Goal: Answer question/provide support

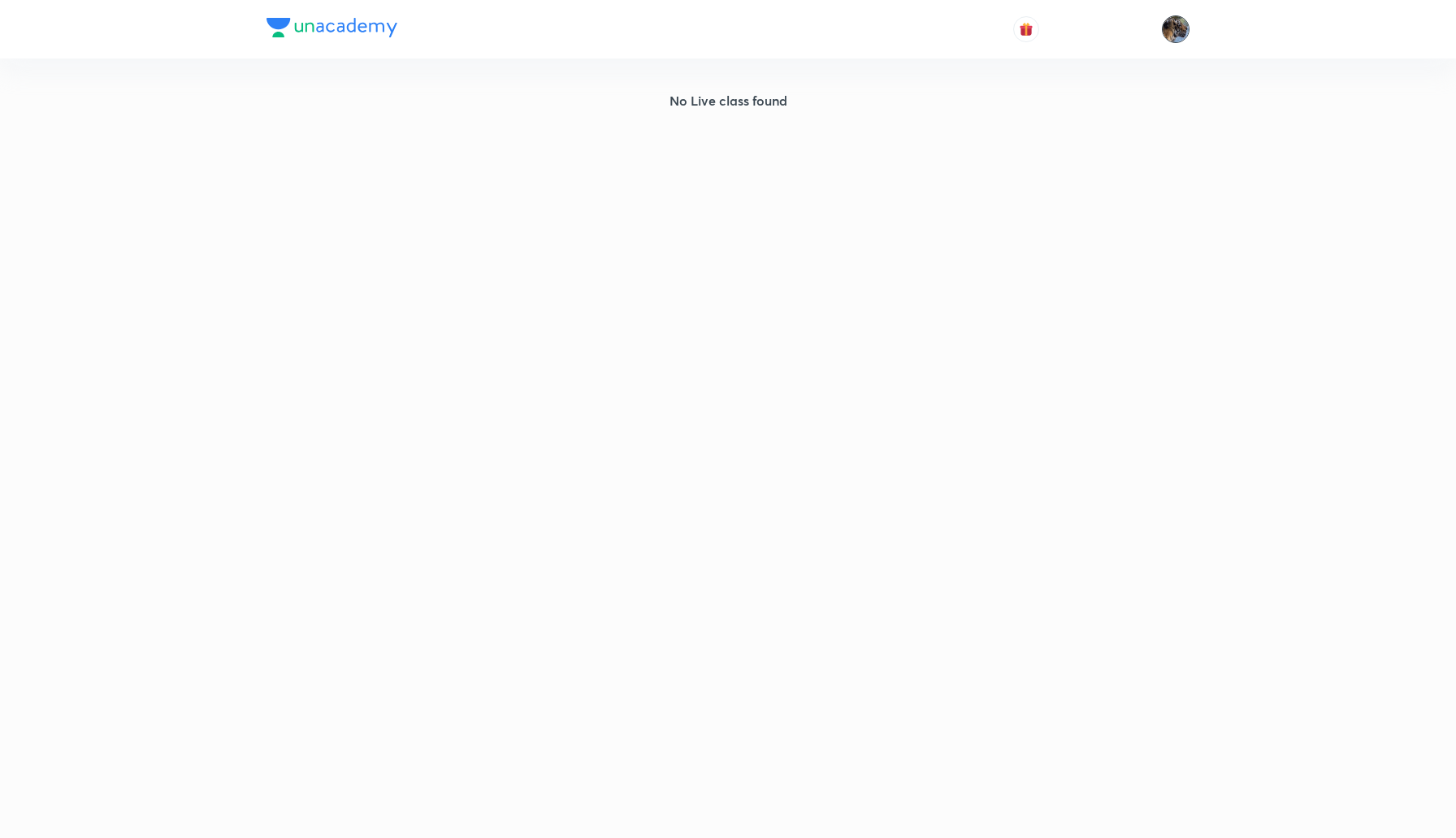
click at [1179, 27] on img at bounding box center [1175, 29] width 28 height 28
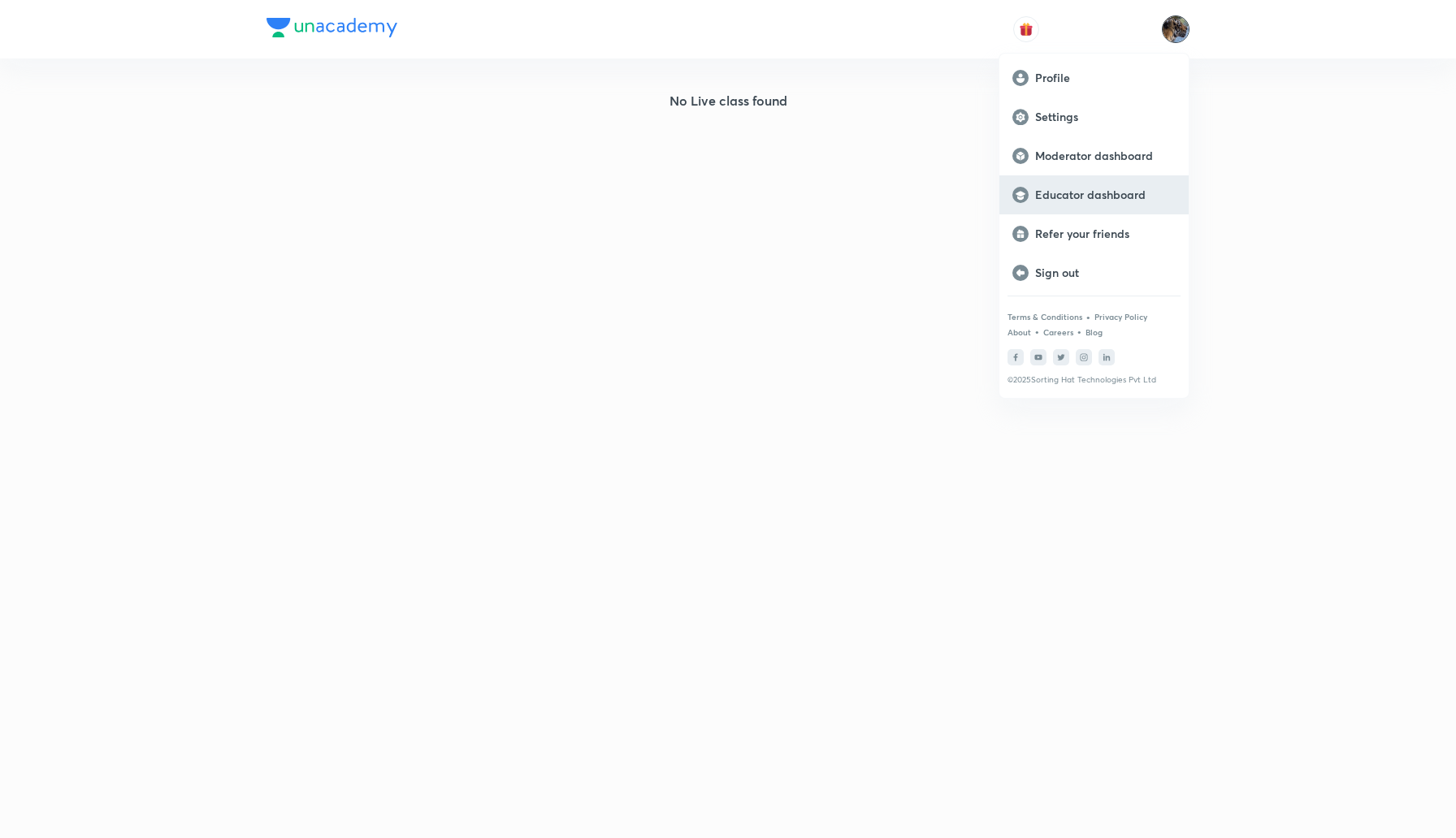
click at [1062, 201] on p "Educator dashboard" at bounding box center [1105, 194] width 141 height 15
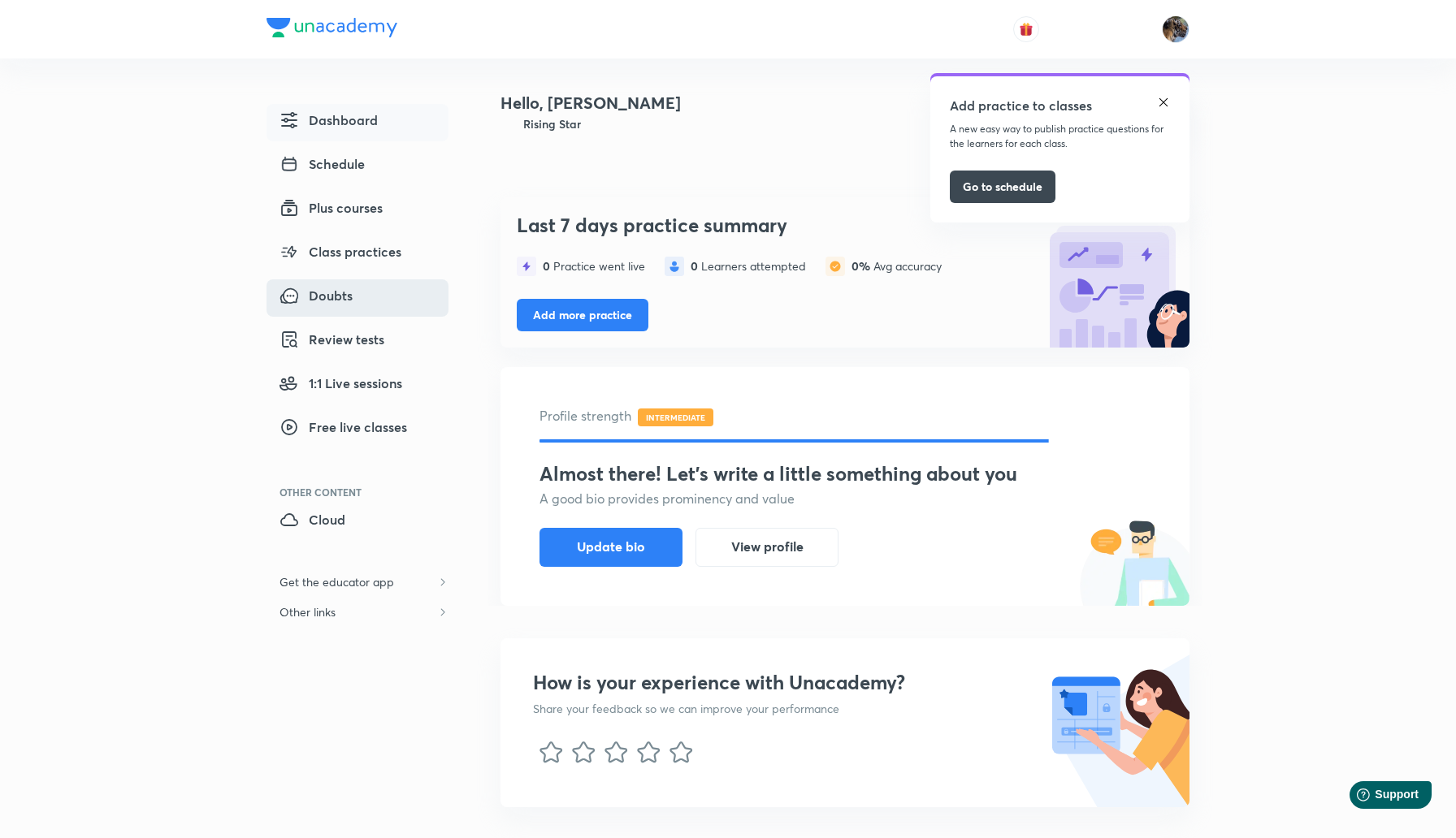
click at [334, 291] on span "Doubts" at bounding box center [315, 295] width 73 height 20
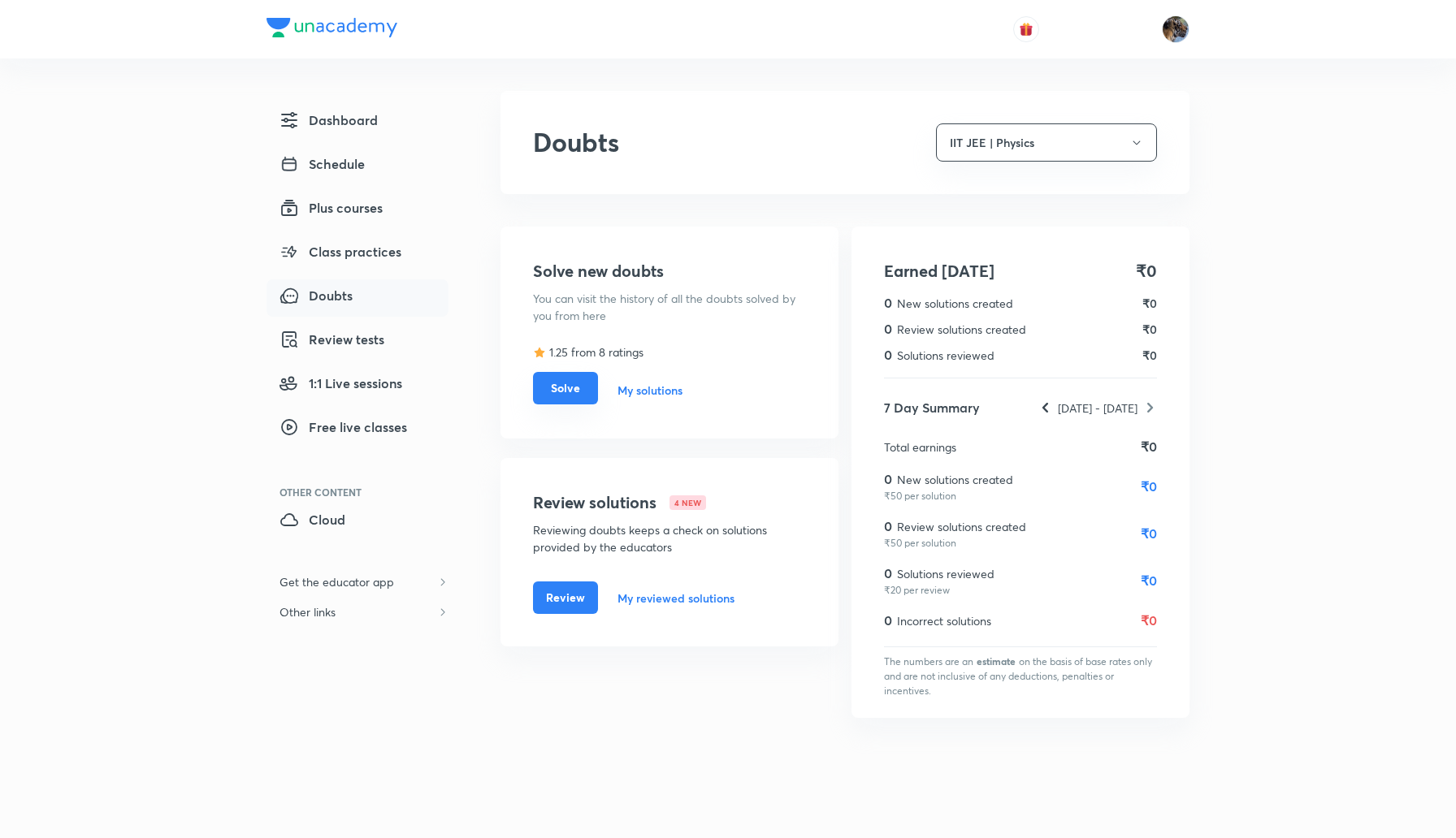
click at [569, 389] on button "Solve" at bounding box center [565, 389] width 65 height 33
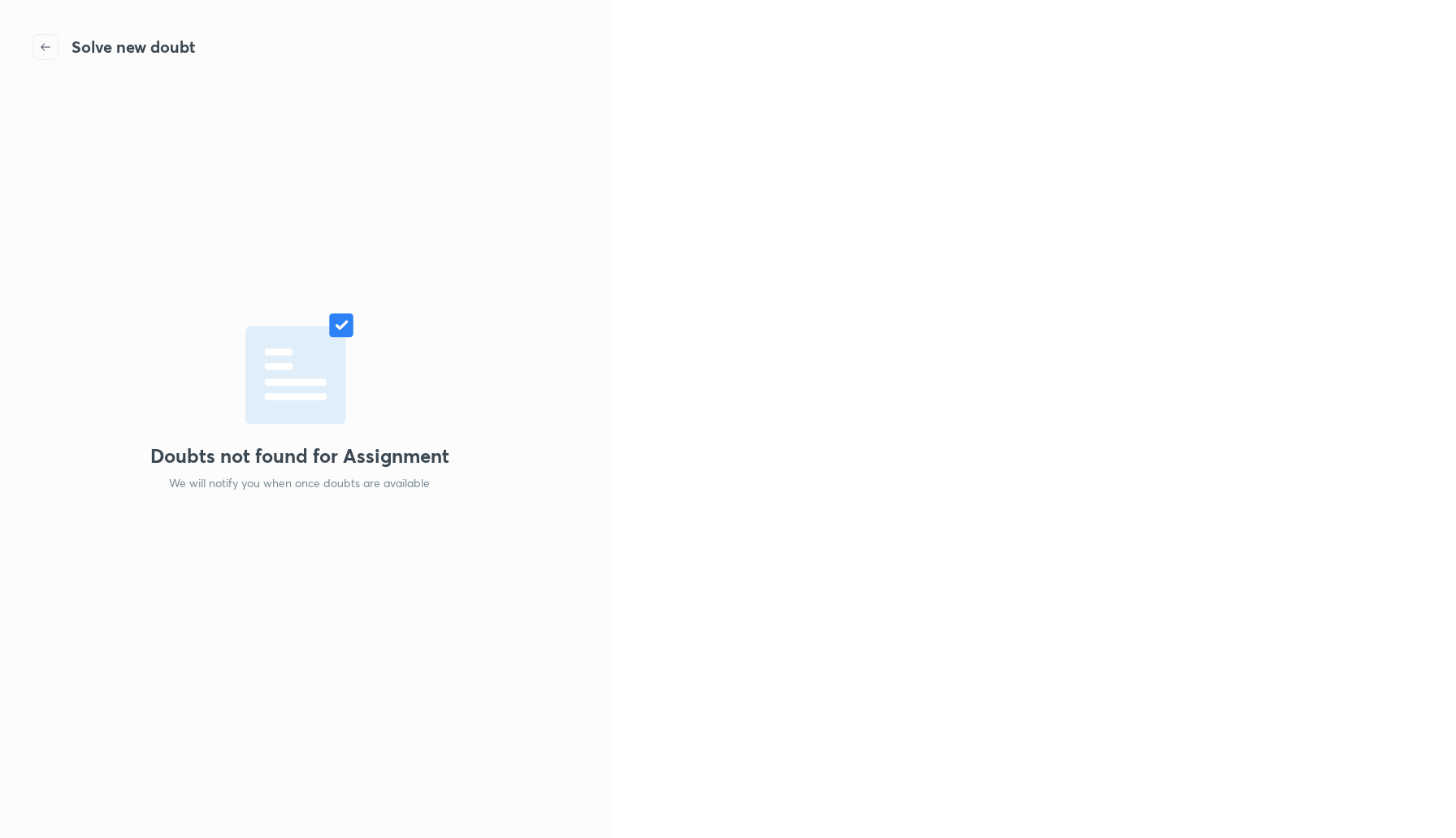
click at [47, 48] on icon "button" at bounding box center [45, 47] width 10 height 7
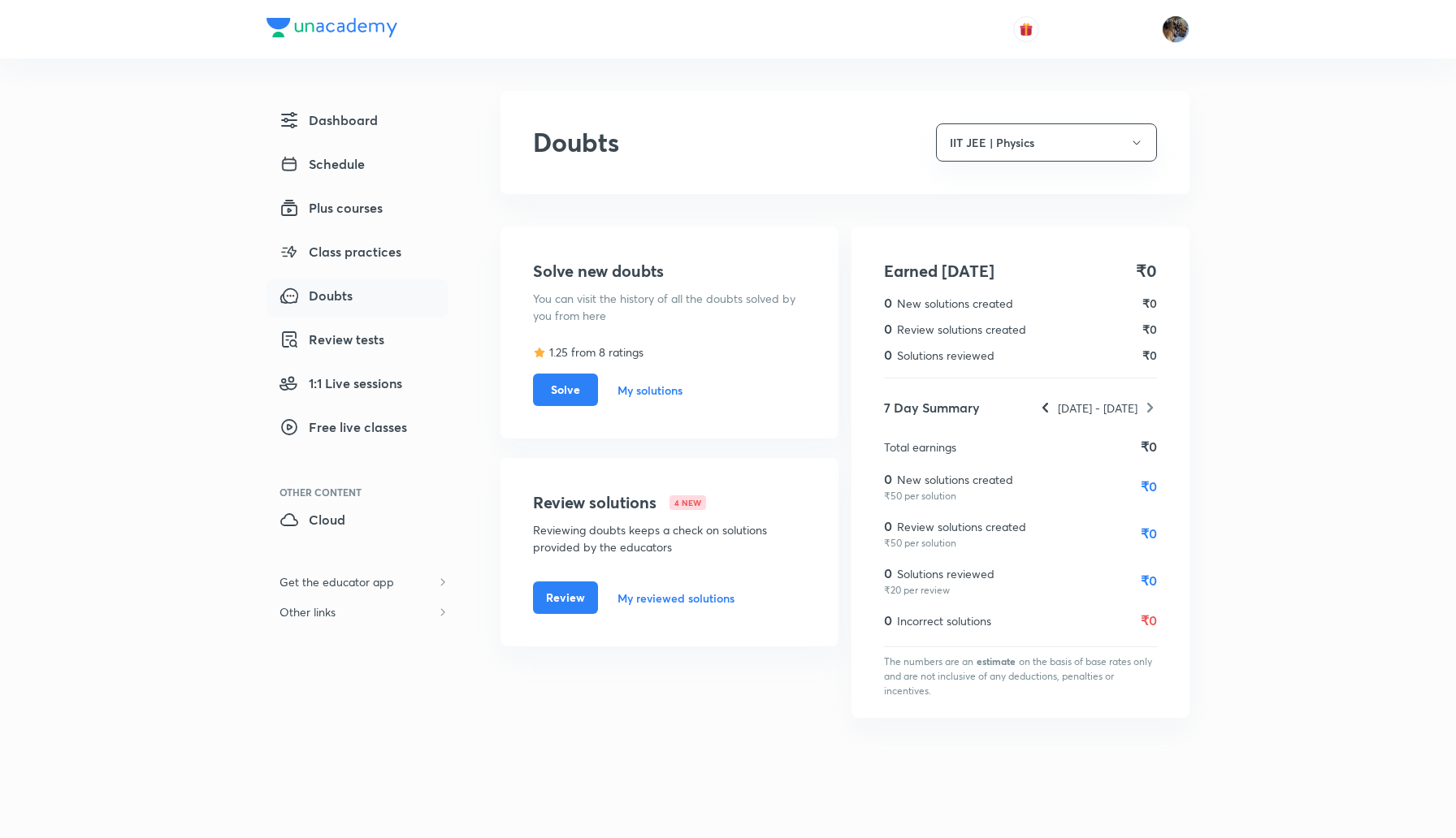
click at [575, 397] on button "Solve" at bounding box center [565, 390] width 65 height 33
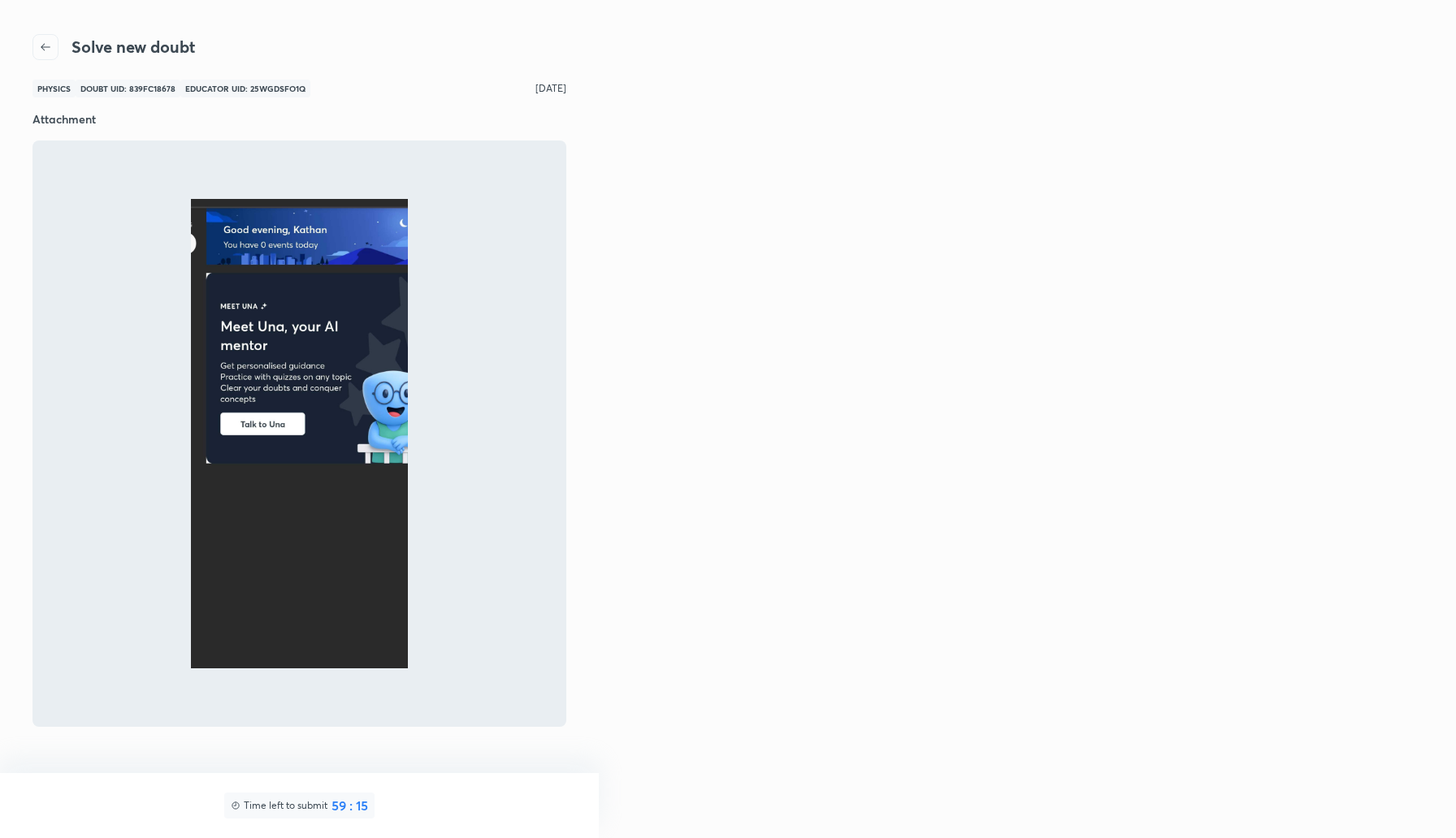
click at [46, 41] on icon "button" at bounding box center [45, 47] width 13 height 13
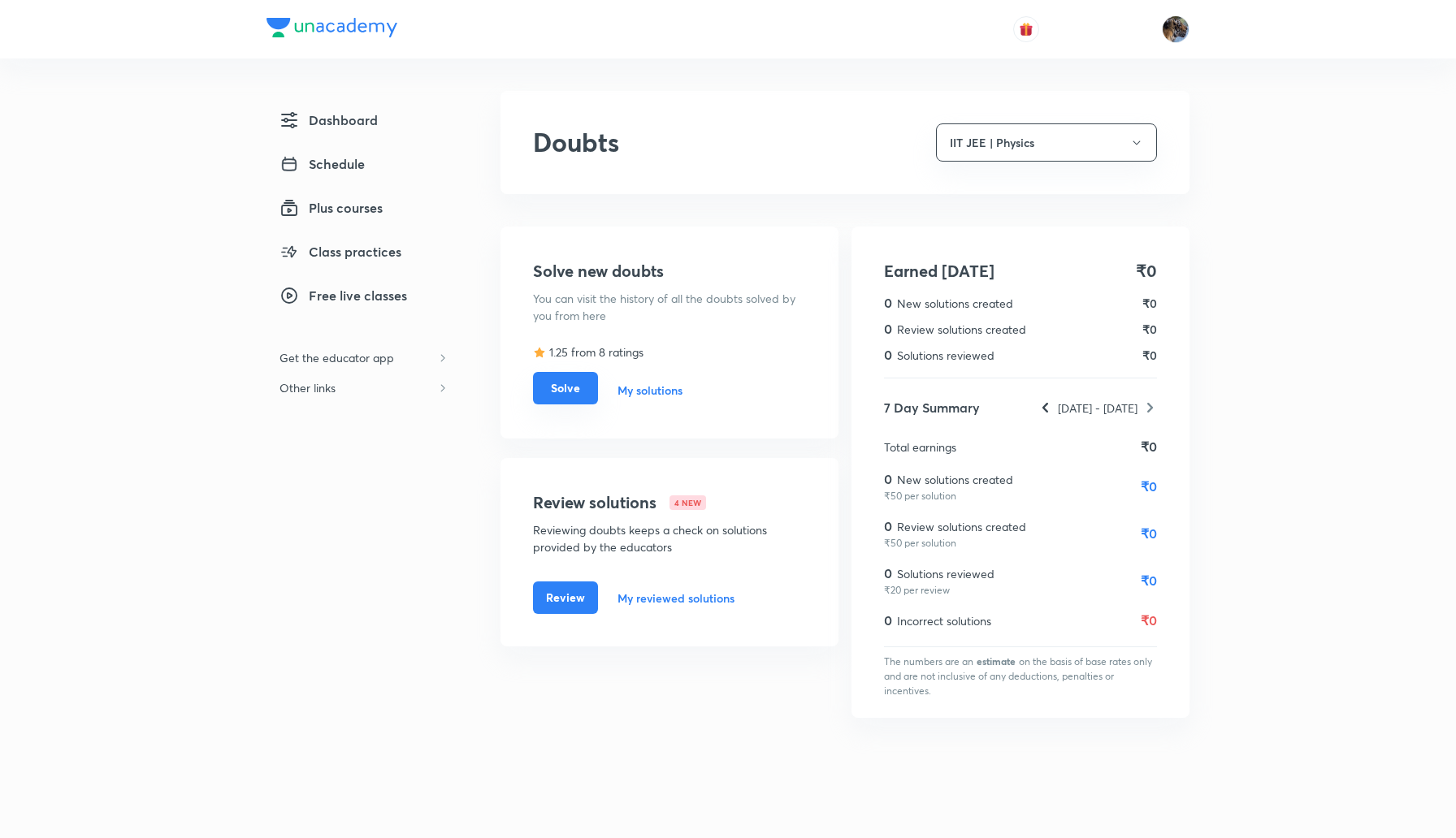
click at [575, 391] on button "Solve" at bounding box center [565, 389] width 65 height 33
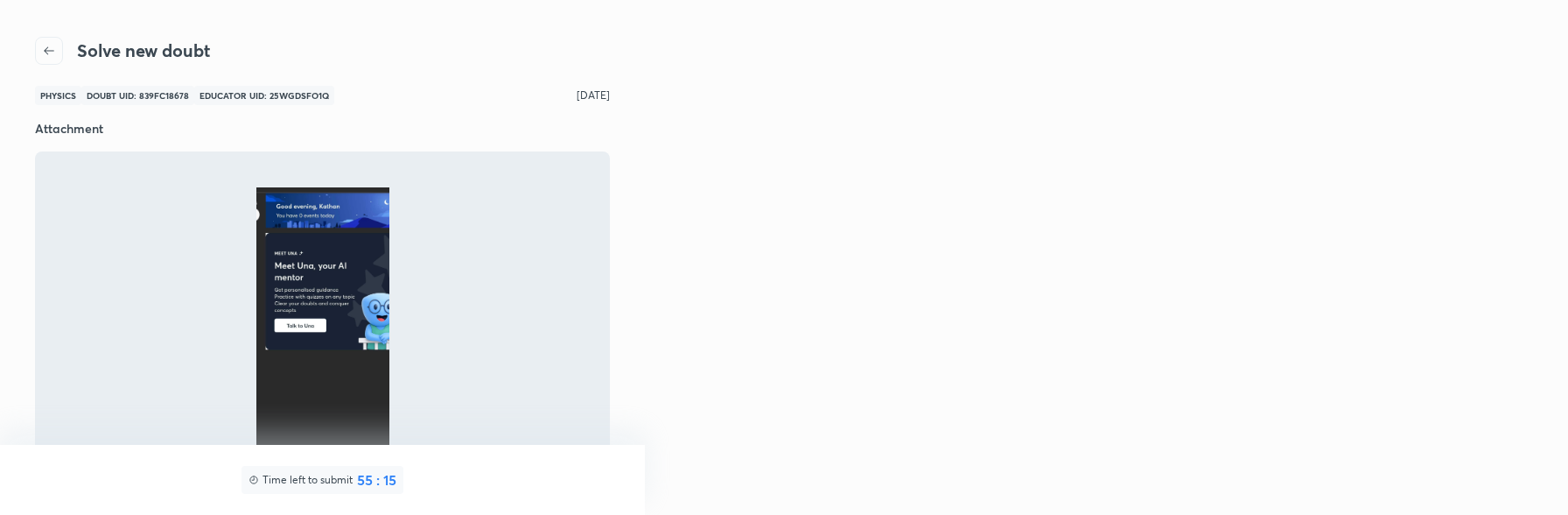
click at [47, 60] on button "button" at bounding box center [49, 50] width 28 height 28
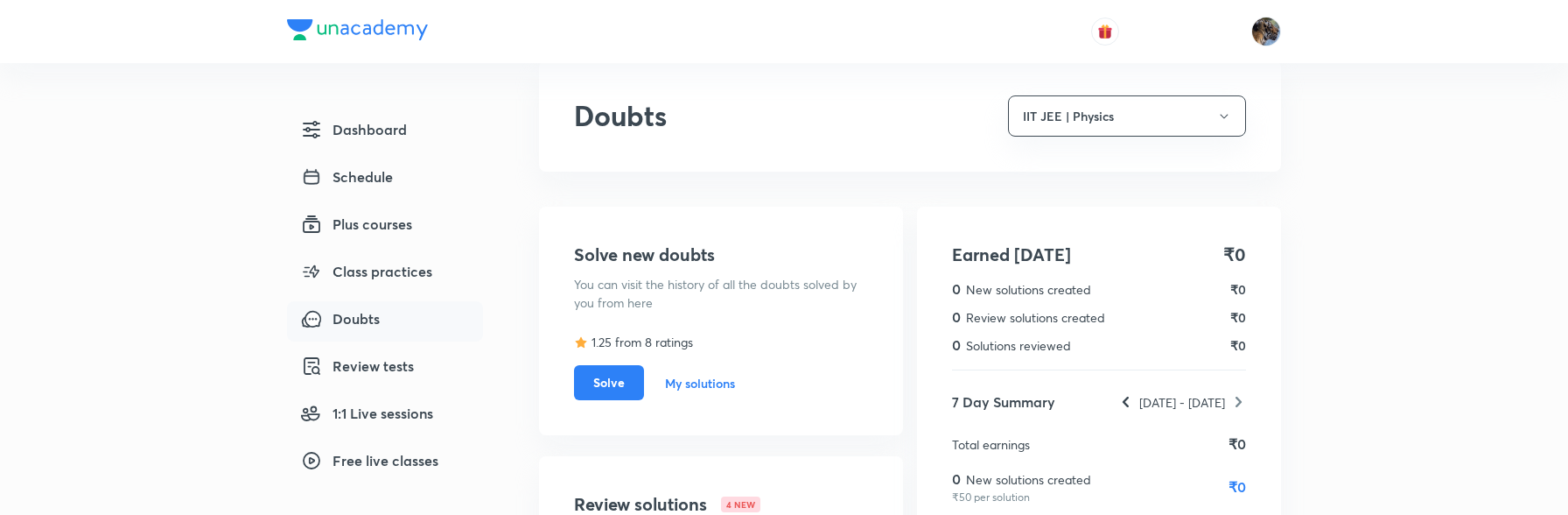
scroll to position [94, 0]
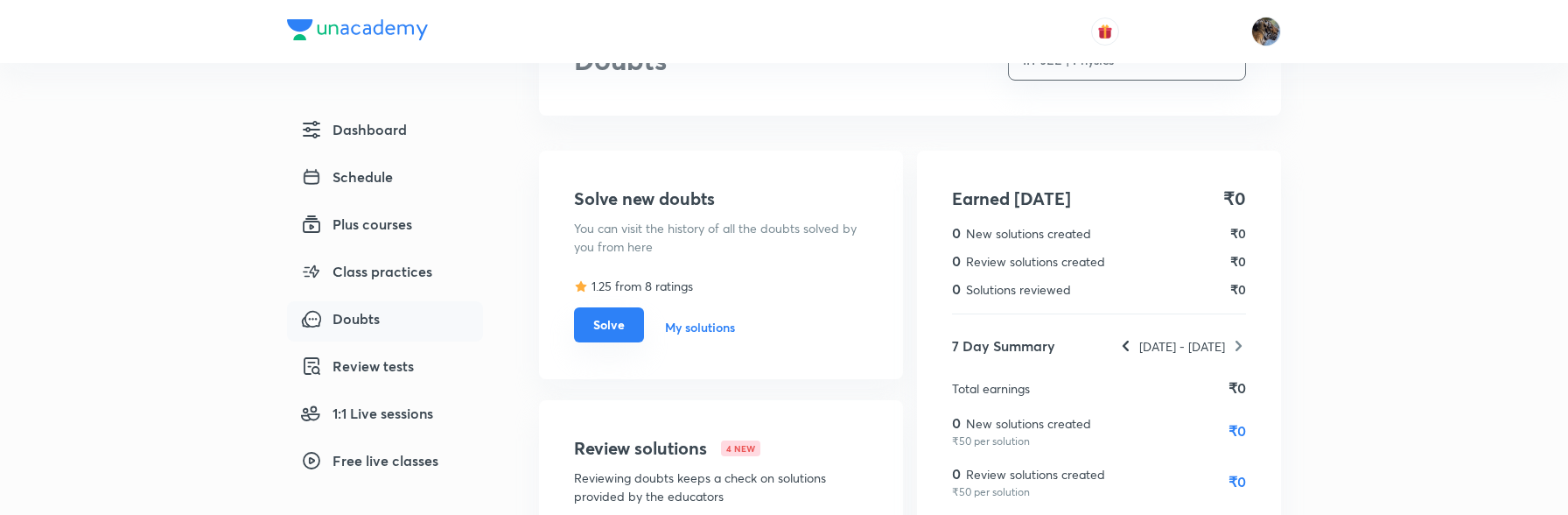
click at [621, 330] on button "Solve" at bounding box center [609, 325] width 70 height 35
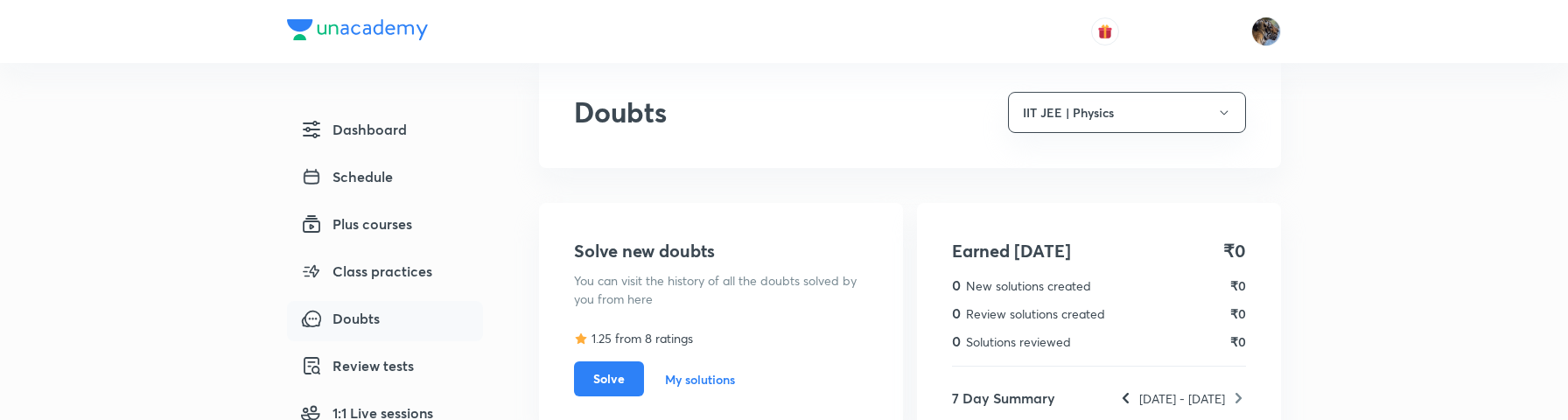
scroll to position [130, 0]
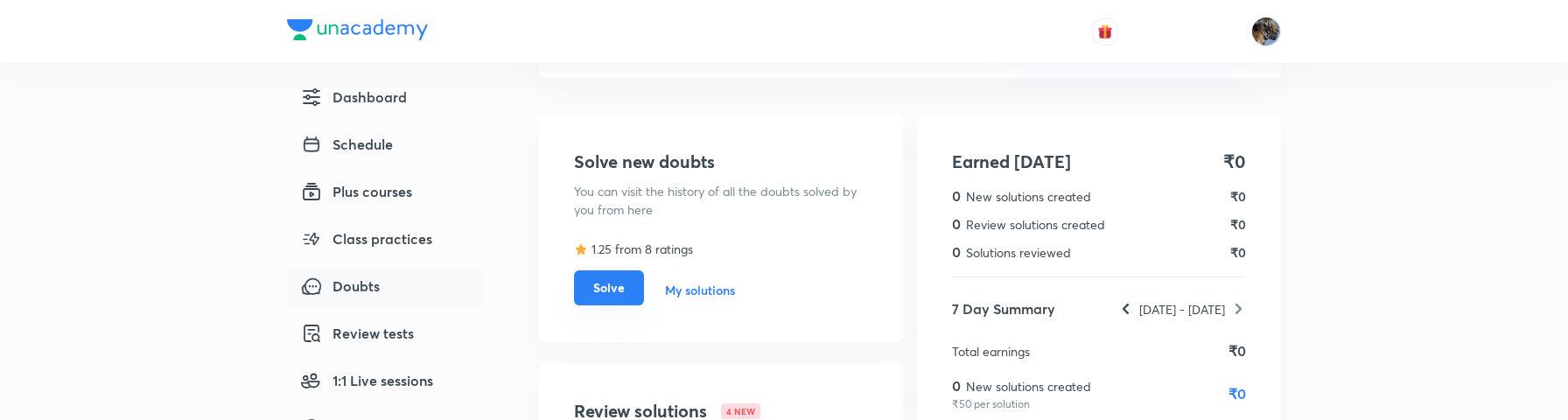
click at [617, 291] on button "Solve" at bounding box center [609, 289] width 70 height 35
